Goal: Obtain resource: Download file/media

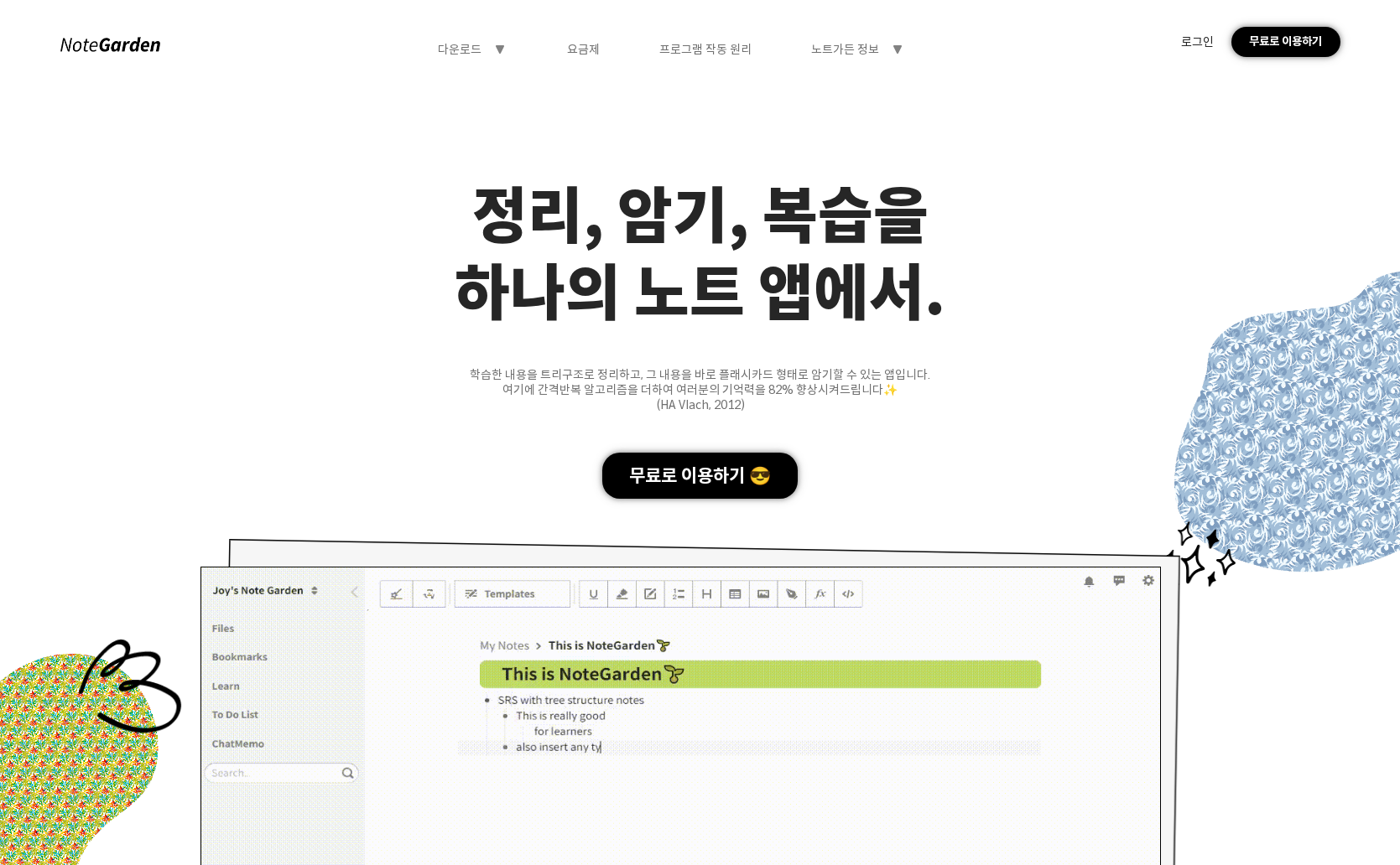
click at [1207, 47] on div "로그인" at bounding box center [1197, 41] width 32 height 15
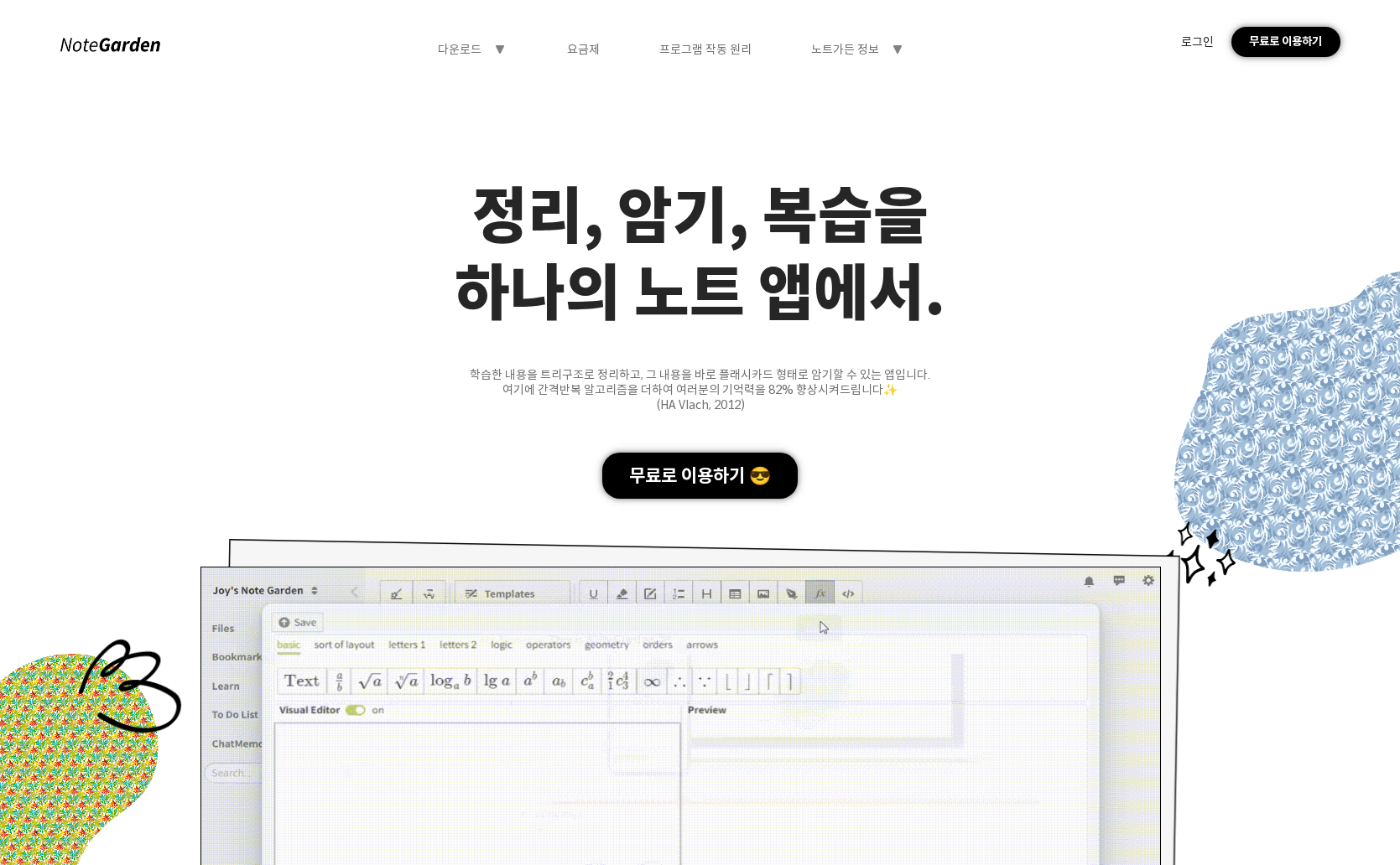
click at [487, 49] on div "다운로드 symbol-triangle-down" at bounding box center [472, 49] width 68 height 15
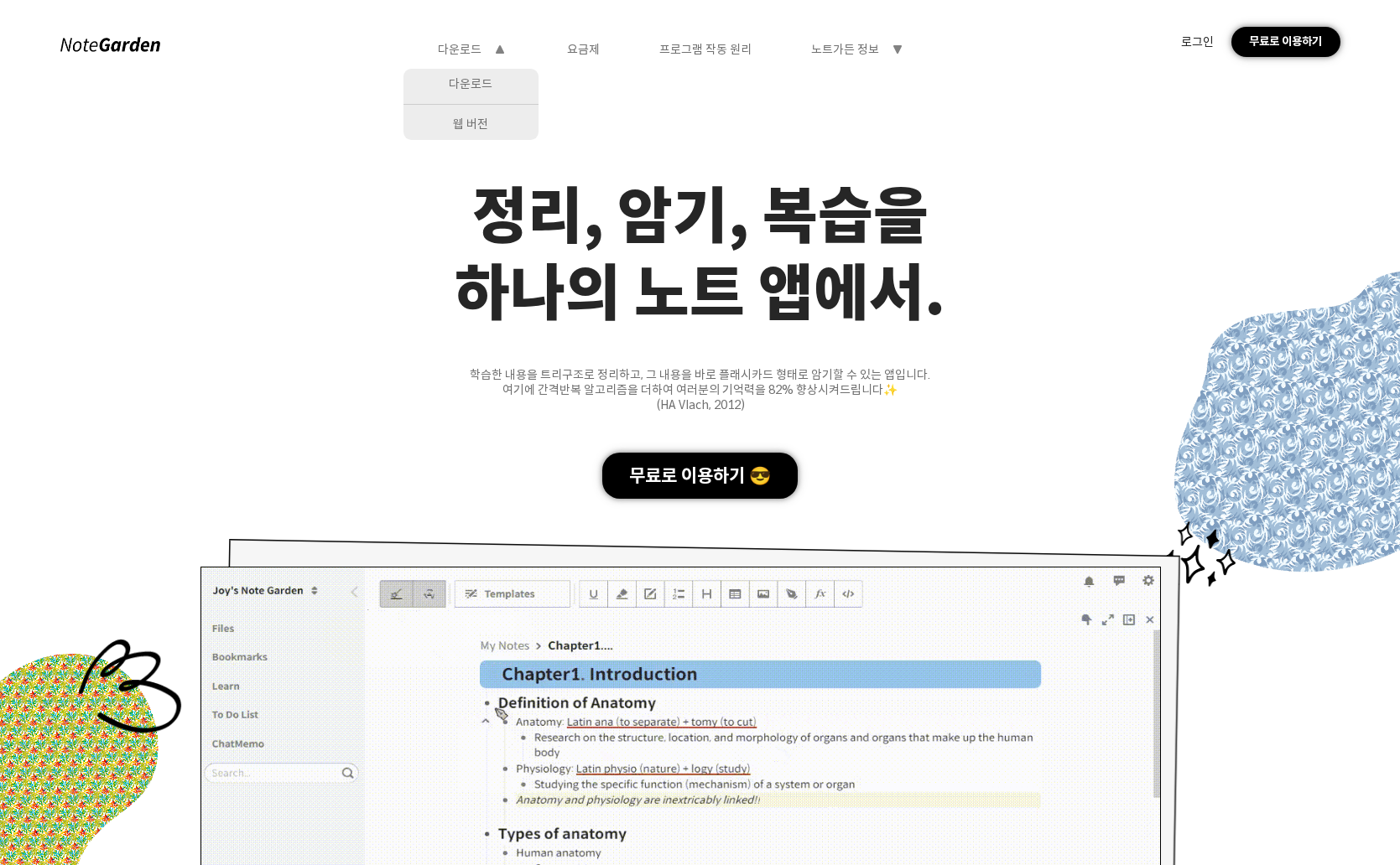
click at [487, 131] on div "웹 버전" at bounding box center [471, 124] width 135 height 31
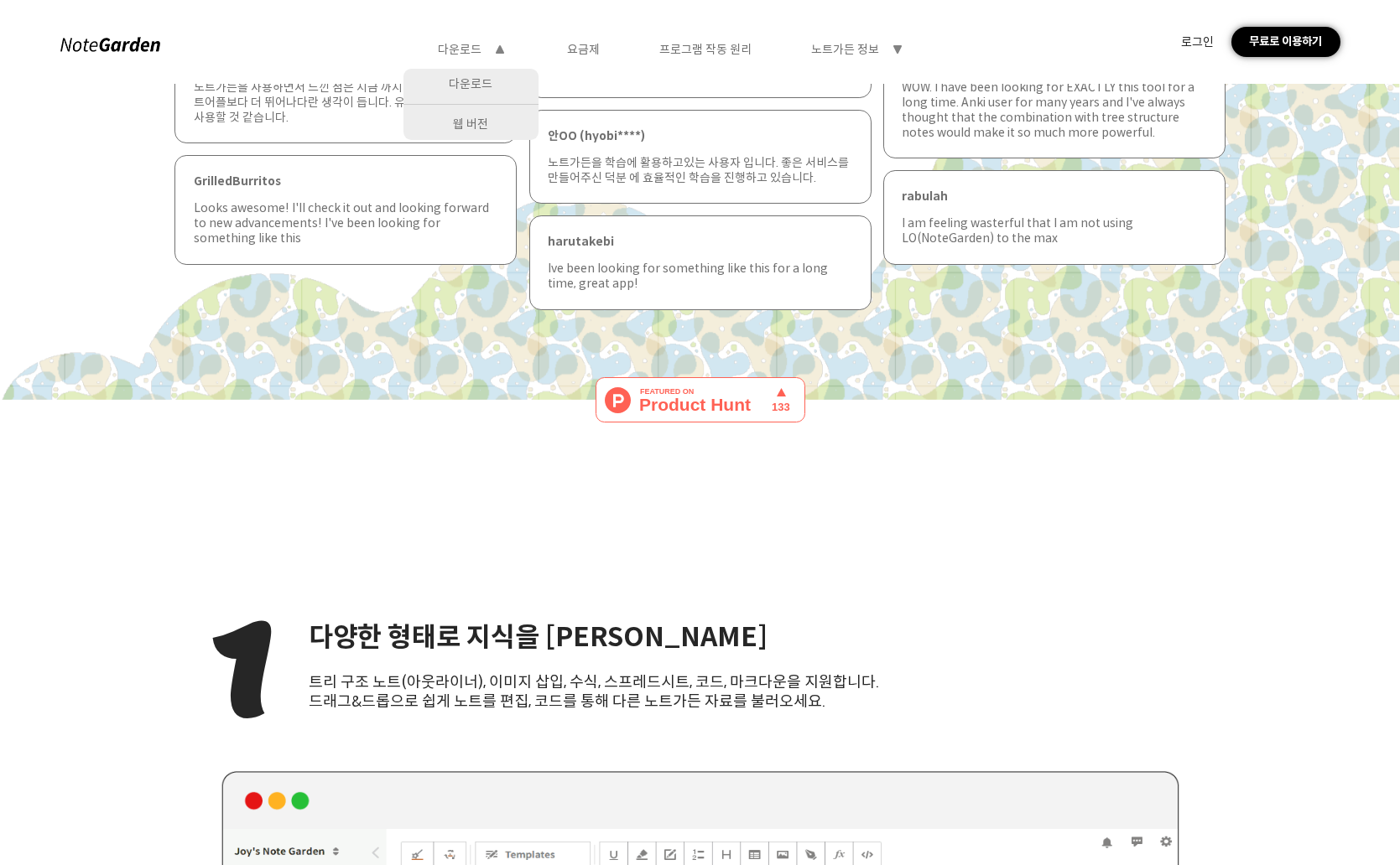
scroll to position [1677, 0]
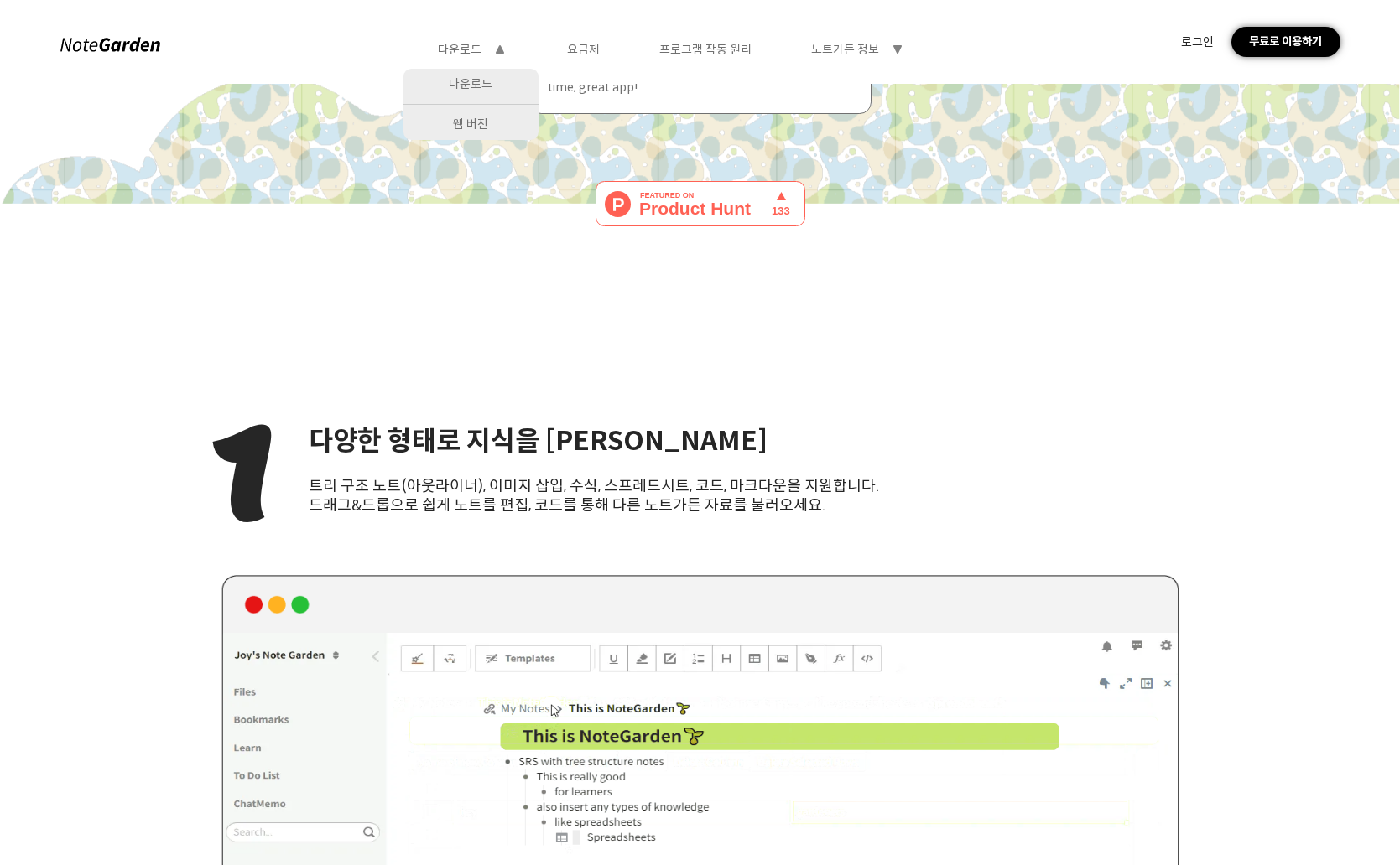
click at [901, 383] on div "1 다양한 형태로 지식을 정리하세요 트리 구조 노트(아웃라이너), 이미지 삽입, 수식, 스프레드시트, 코드, 마크다운을 지원합니다. 드래그&드…" at bounding box center [700, 470] width 988 height 174
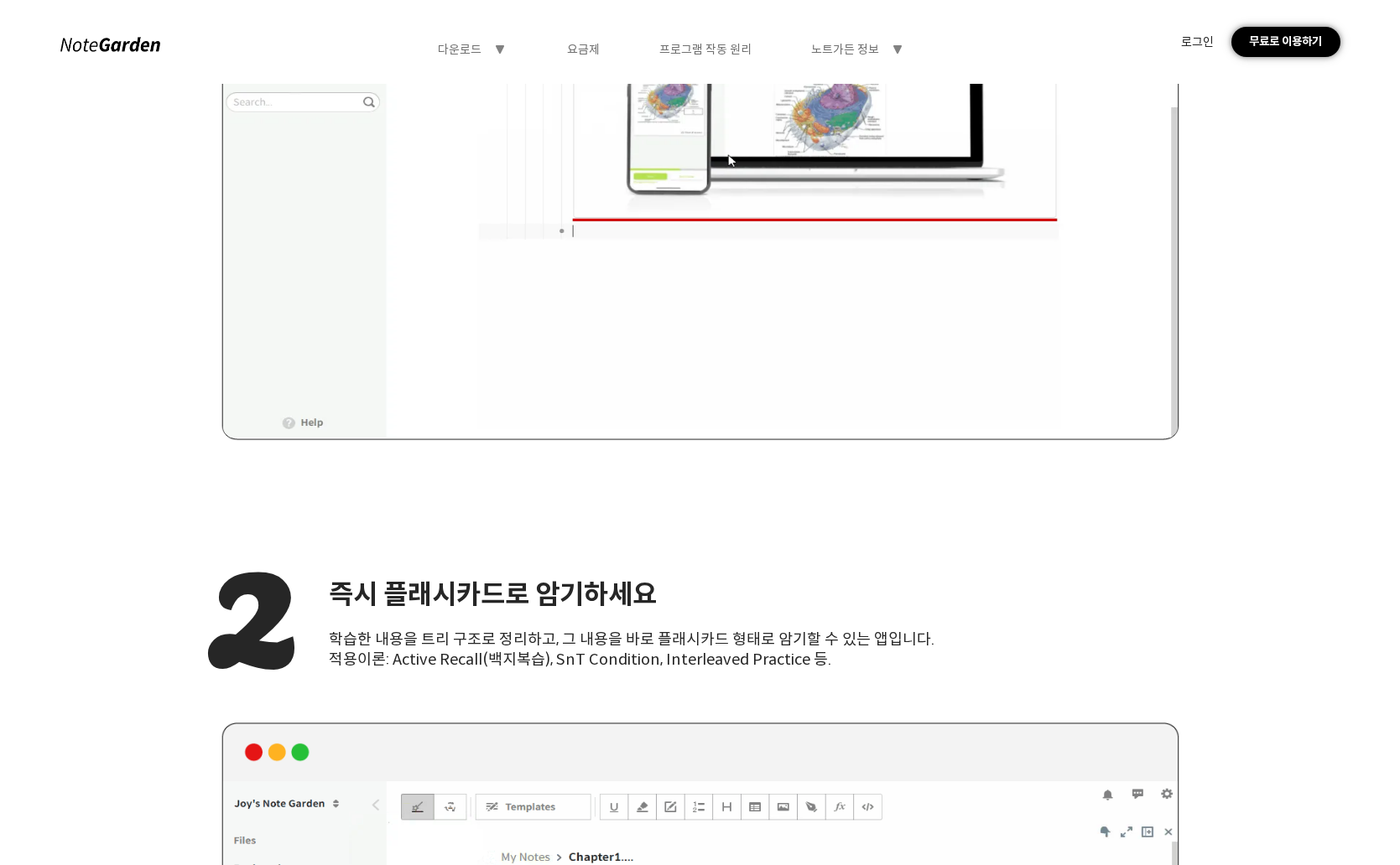
scroll to position [2851, 0]
